Goal: Information Seeking & Learning: Check status

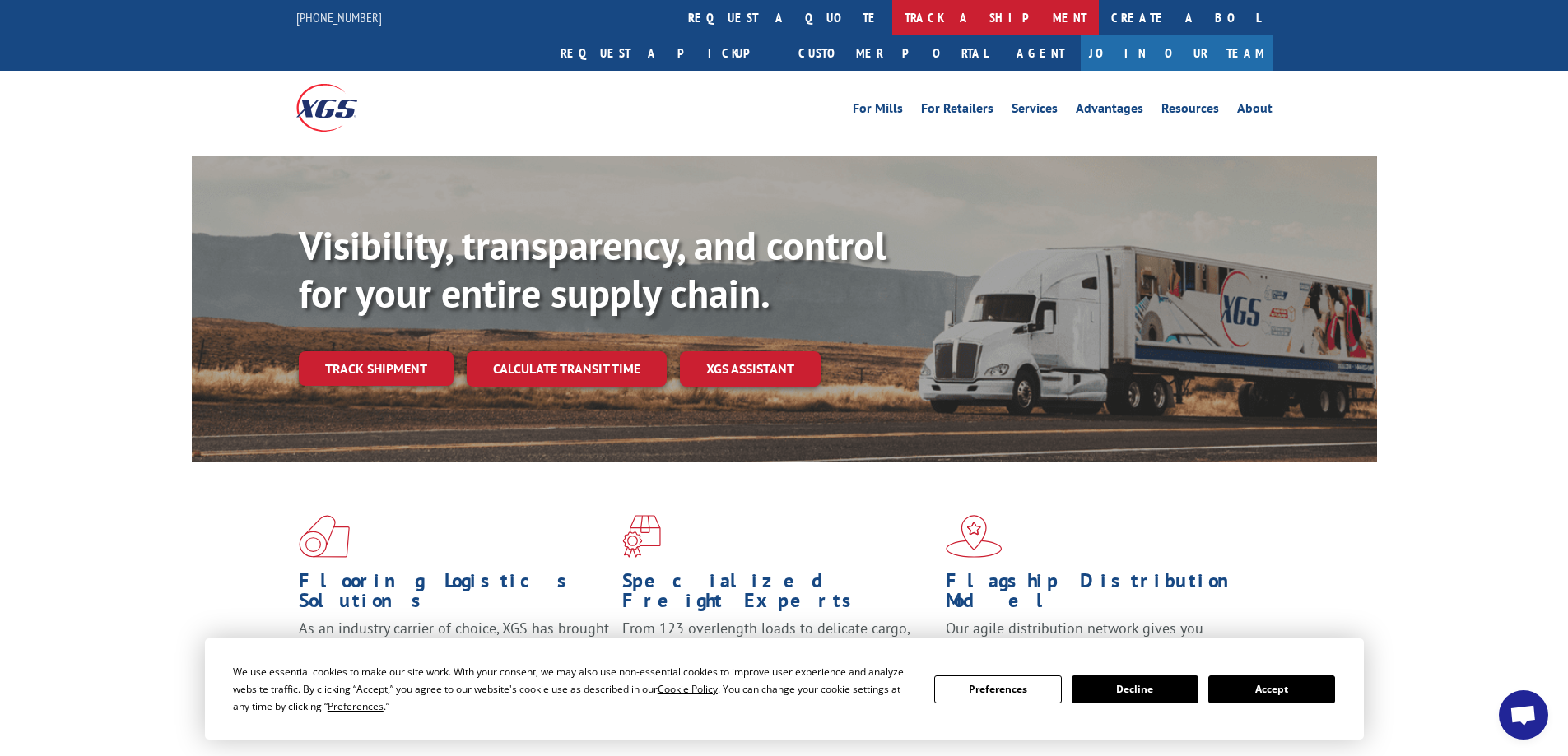
click at [893, 14] on link "track a shipment" at bounding box center [996, 17] width 206 height 35
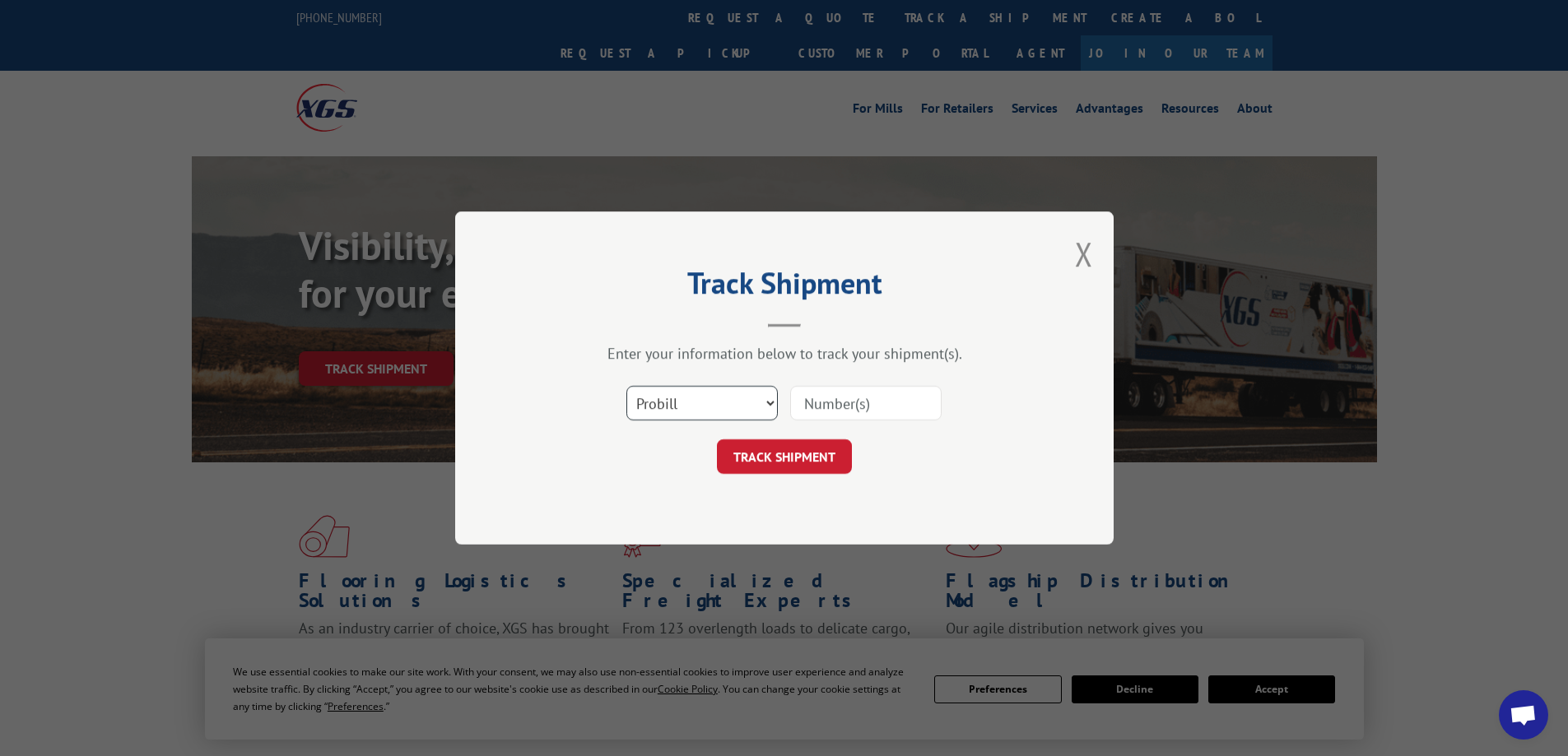
click at [757, 395] on select "Select category... Probill BOL PO" at bounding box center [702, 403] width 151 height 34
select select "bol"
click at [626, 386] on select "Select category... Probill BOL PO" at bounding box center [702, 403] width 151 height 34
click at [810, 403] on input at bounding box center [865, 403] width 151 height 34
paste input "54395272"
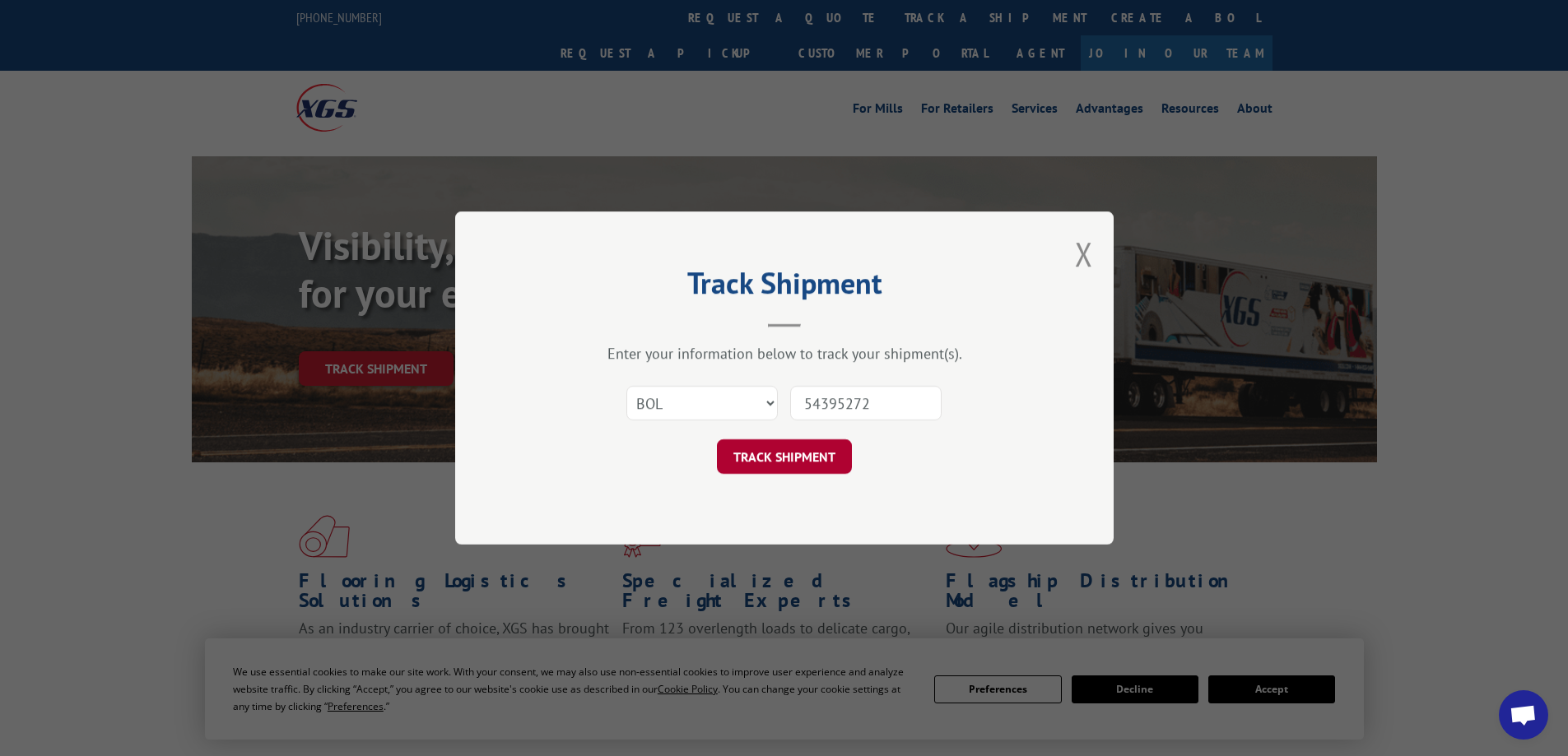
type input "54395272"
click at [789, 457] on button "TRACK SHIPMENT" at bounding box center [784, 456] width 135 height 34
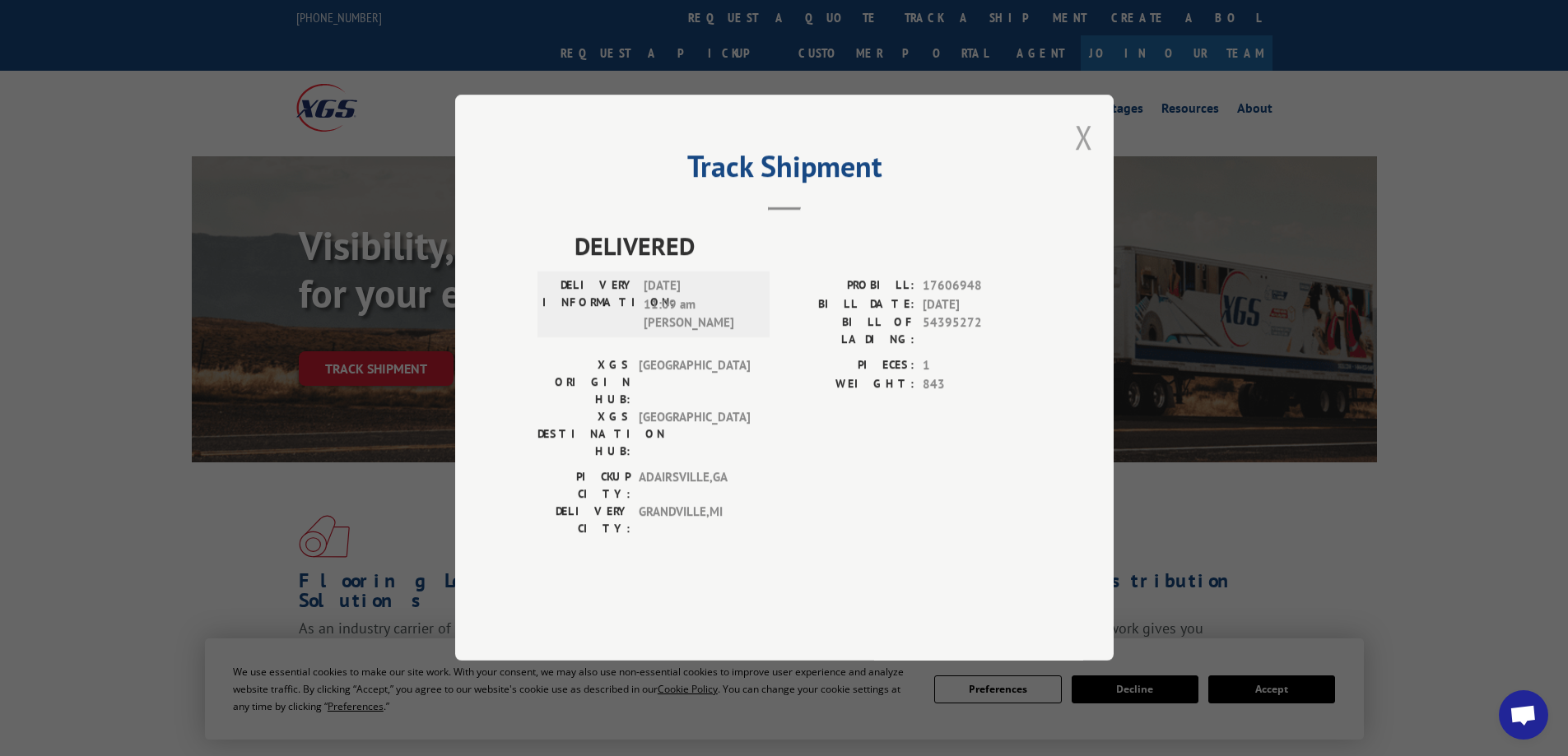
click at [1086, 158] on button "Close modal" at bounding box center [1084, 137] width 18 height 43
